Goal: Information Seeking & Learning: Find specific fact

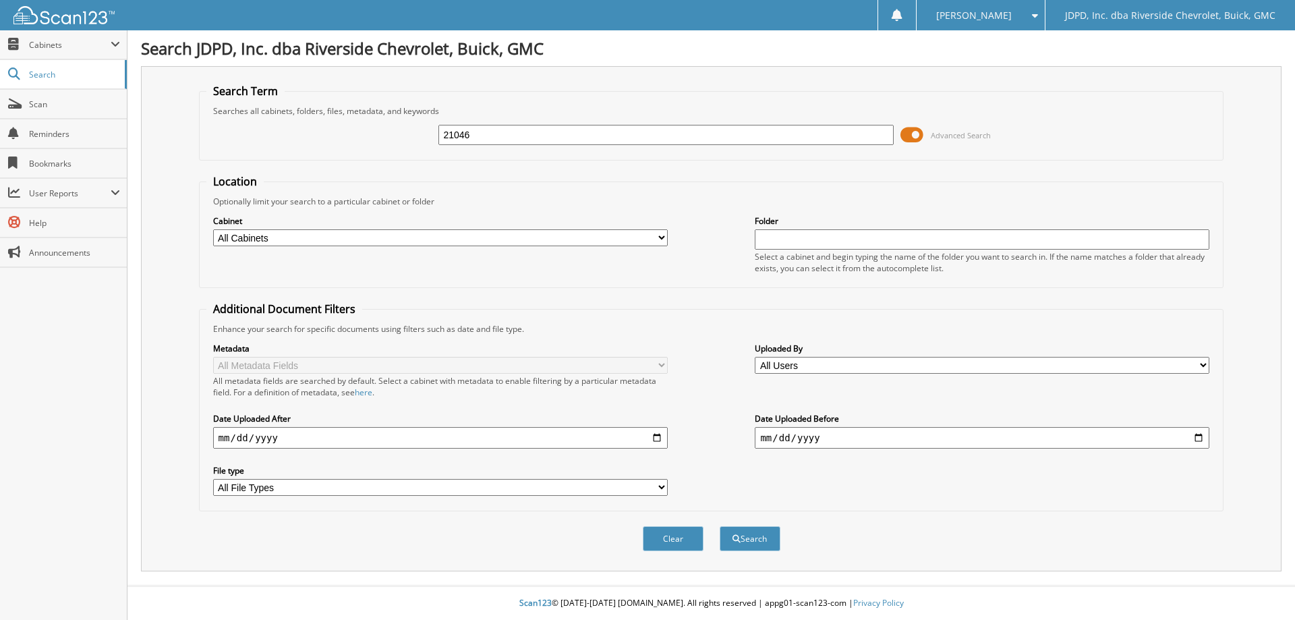
type input "21046"
click at [360, 232] on select "All Cabinets ACCOUNTS PAYABLE AFTERMARKET PRODUCT SALES AUCTION PURCHASES CAR D…" at bounding box center [440, 237] width 455 height 17
select select "31570"
click at [213, 229] on select "All Cabinets ACCOUNTS PAYABLE AFTERMARKET PRODUCT SALES AUCTION PURCHASES CAR D…" at bounding box center [440, 237] width 455 height 17
click at [763, 535] on button "Search" at bounding box center [750, 538] width 61 height 25
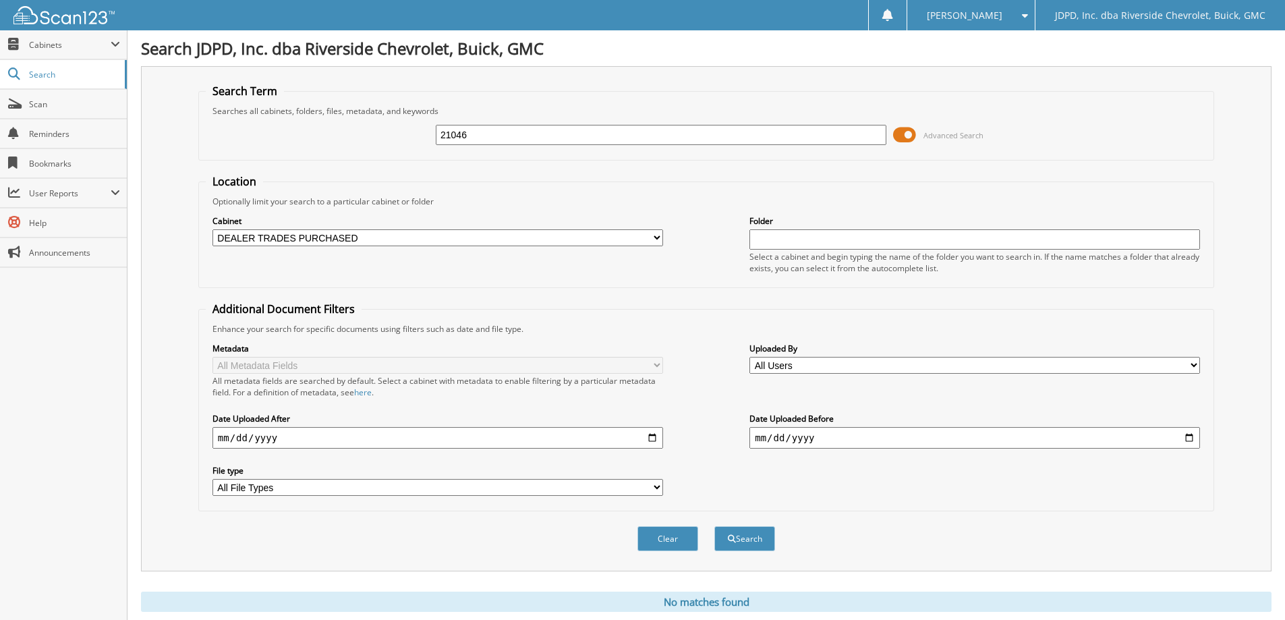
scroll to position [40, 0]
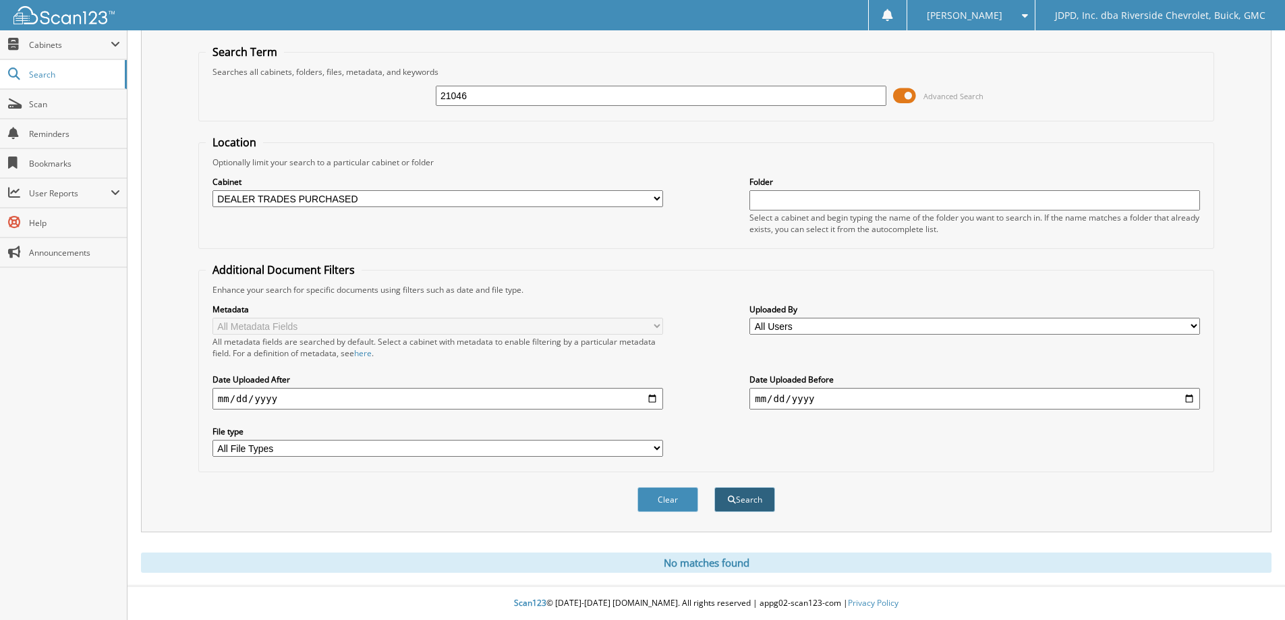
click at [734, 497] on span "submit" at bounding box center [732, 500] width 8 height 8
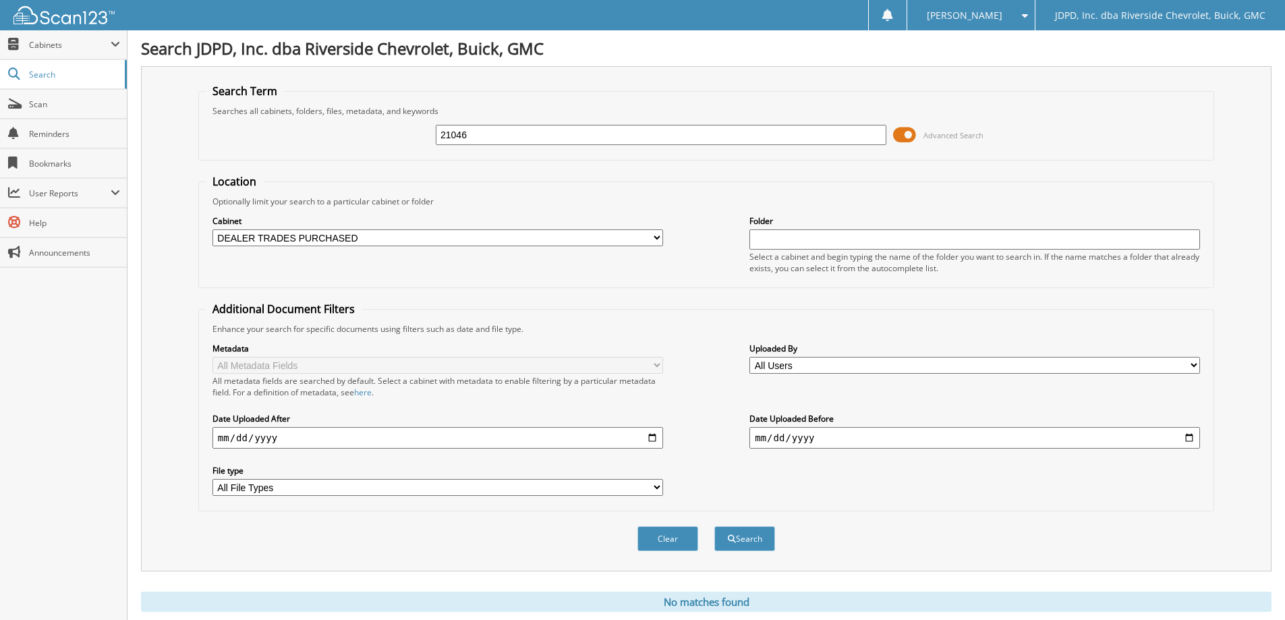
drag, startPoint x: 489, startPoint y: 140, endPoint x: 358, endPoint y: 164, distance: 133.1
click at [359, 149] on div "21046 Advanced Search" at bounding box center [706, 135] width 1001 height 36
type input "156109"
click at [714, 526] on button "Search" at bounding box center [744, 538] width 61 height 25
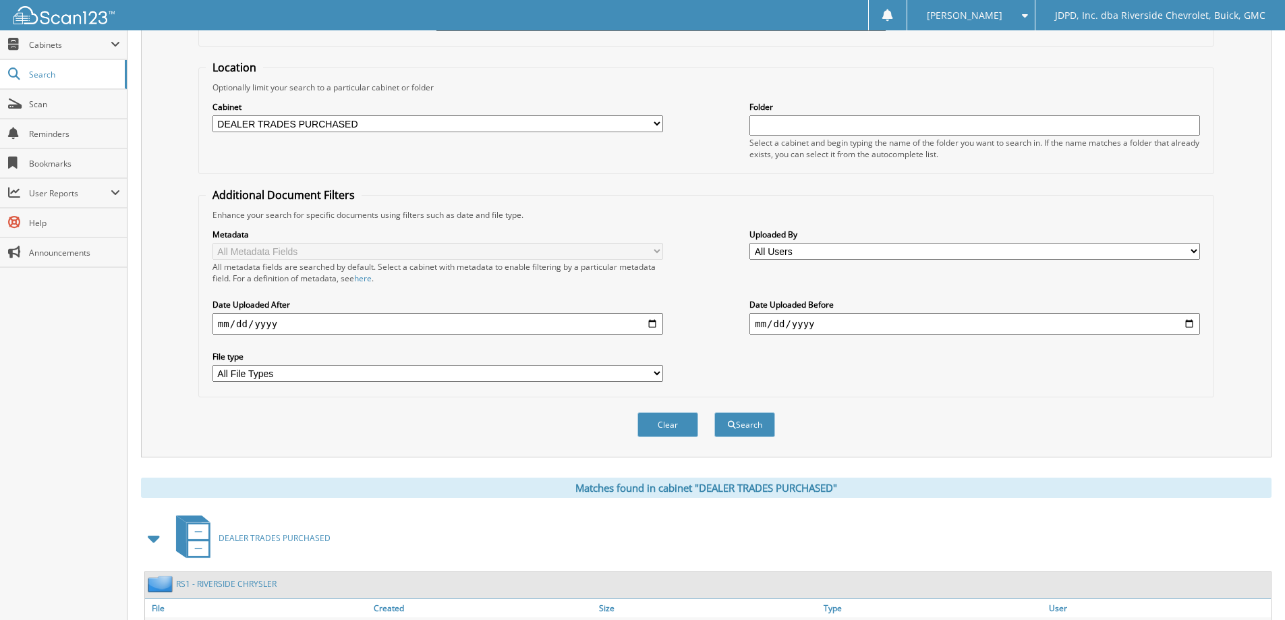
scroll to position [239, 0]
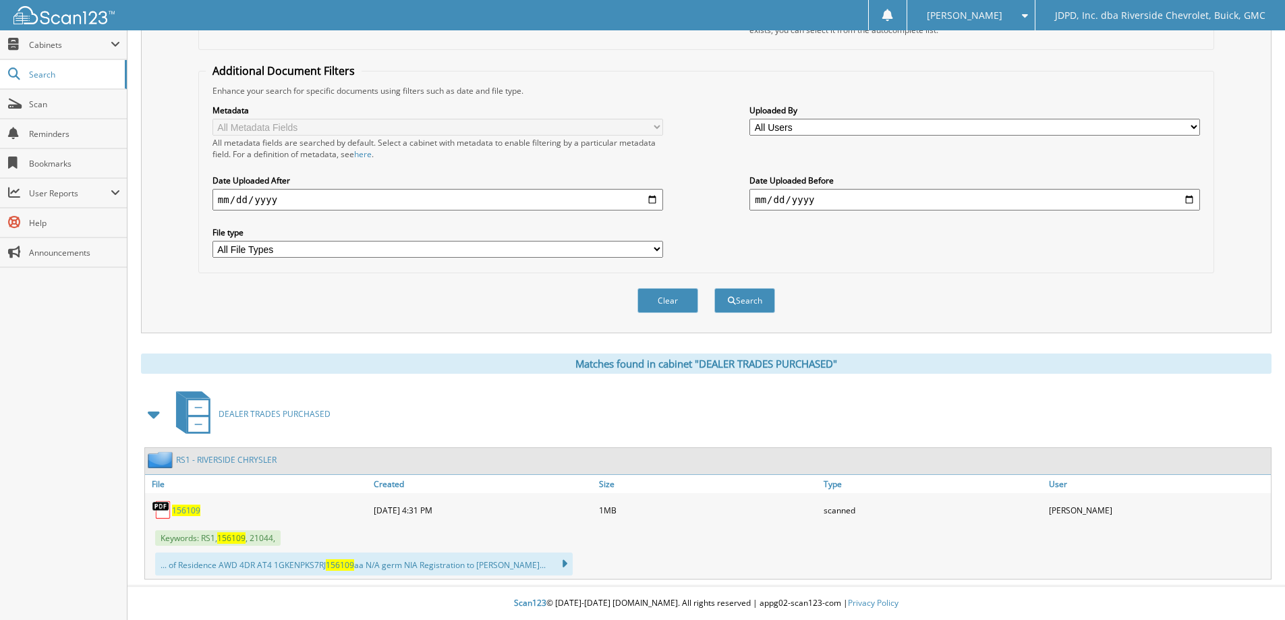
click at [187, 508] on span "156109" at bounding box center [186, 509] width 28 height 11
